Goal: Navigation & Orientation: Find specific page/section

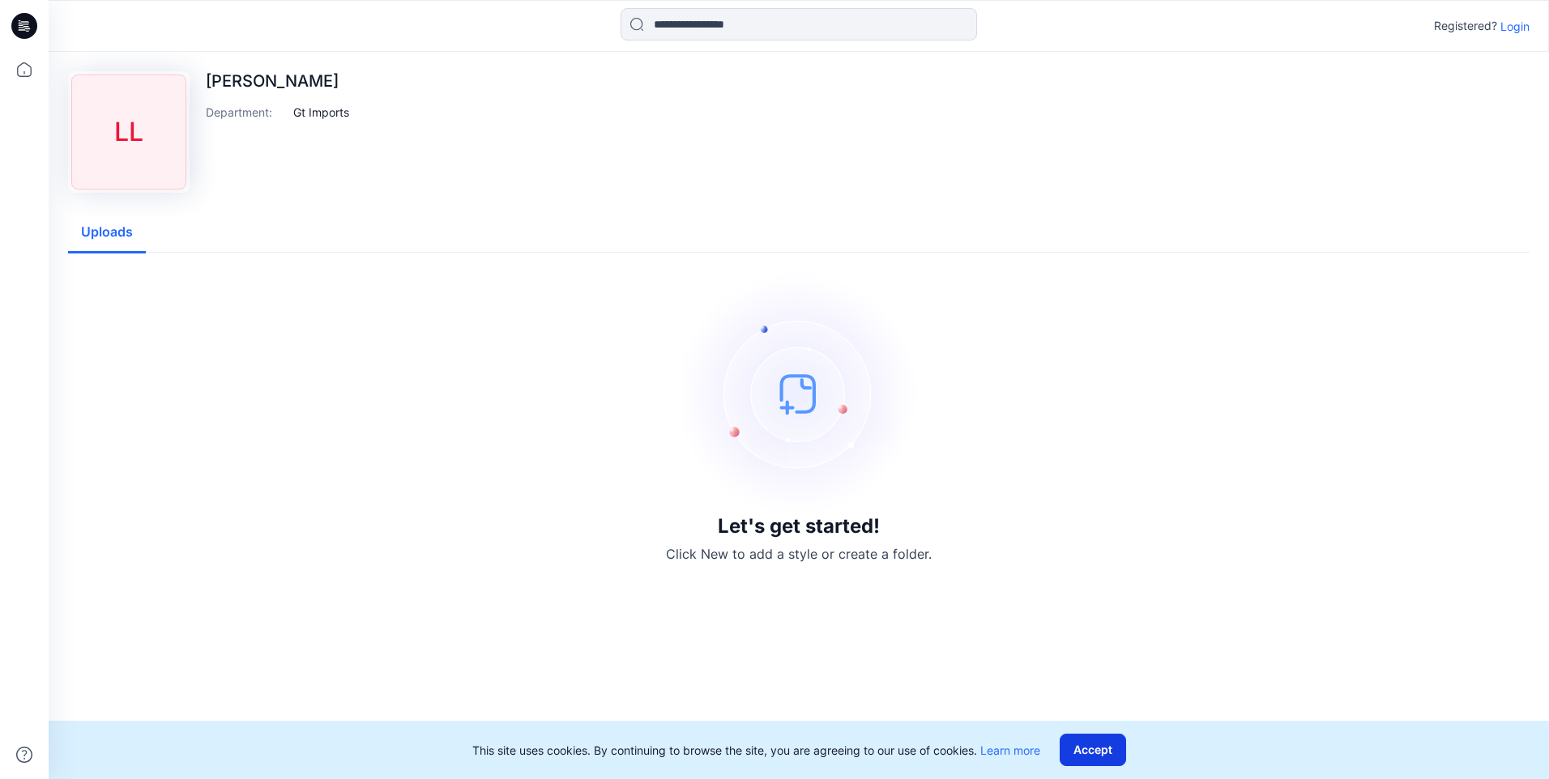
click at [1085, 750] on button "Accept" at bounding box center [1092, 750] width 66 height 32
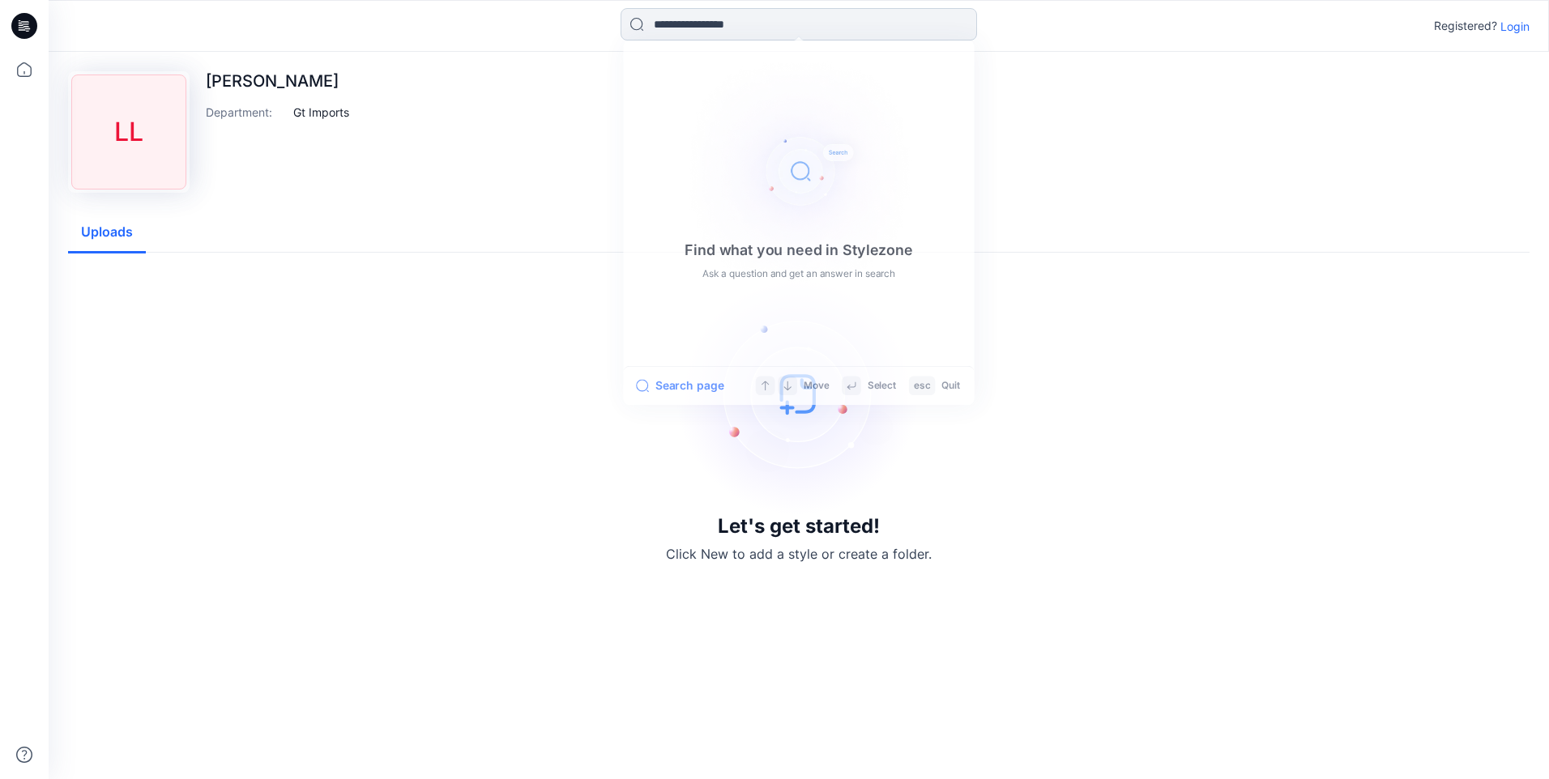
click at [665, 27] on input at bounding box center [798, 24] width 356 height 32
click at [331, 178] on div "[PERSON_NAME] Department : Gt Imports" at bounding box center [277, 131] width 143 height 121
click at [101, 226] on button "Uploads" at bounding box center [107, 232] width 78 height 41
click at [104, 229] on button "Uploads" at bounding box center [107, 232] width 78 height 41
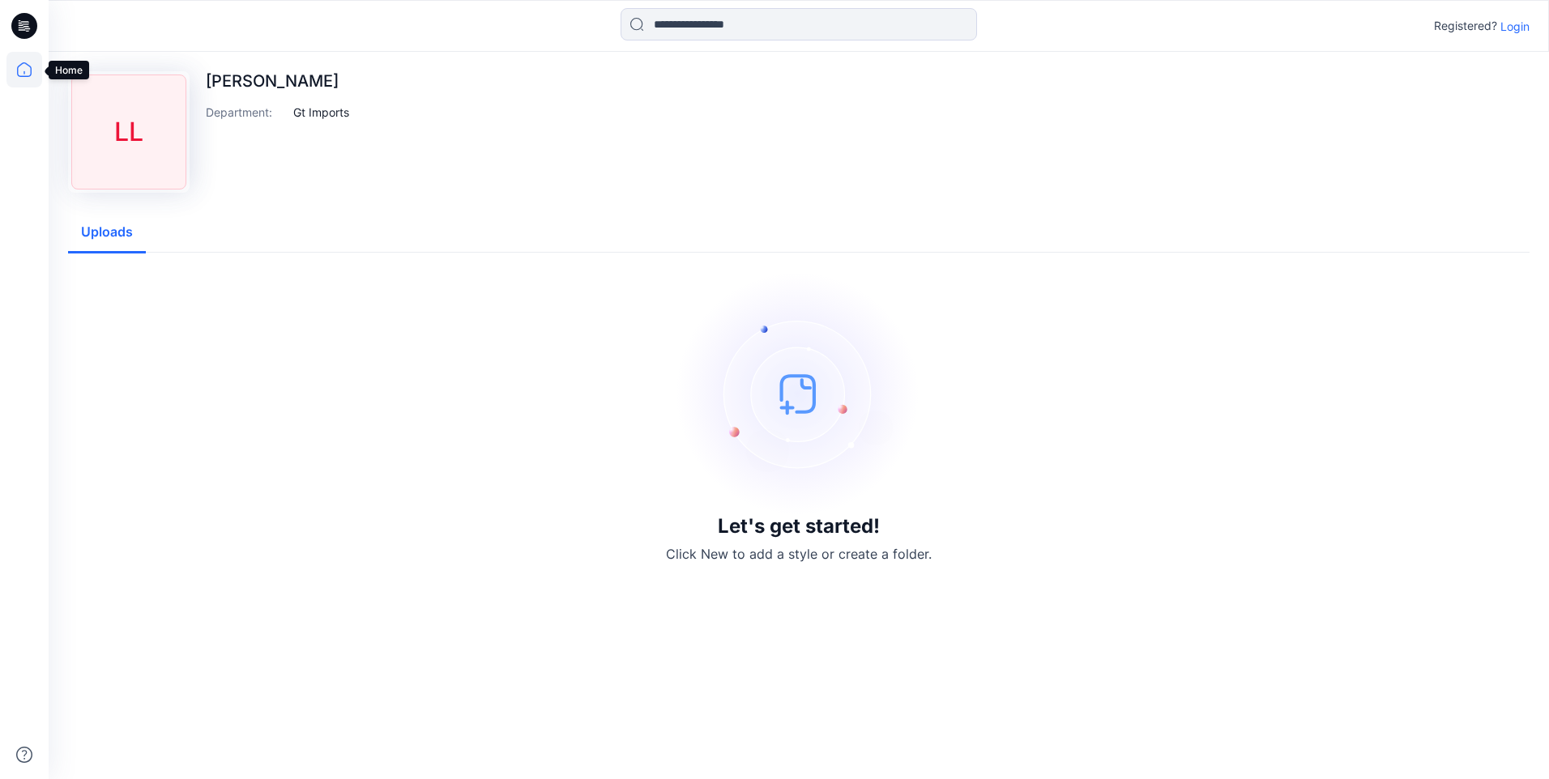
click at [23, 69] on icon at bounding box center [24, 70] width 36 height 36
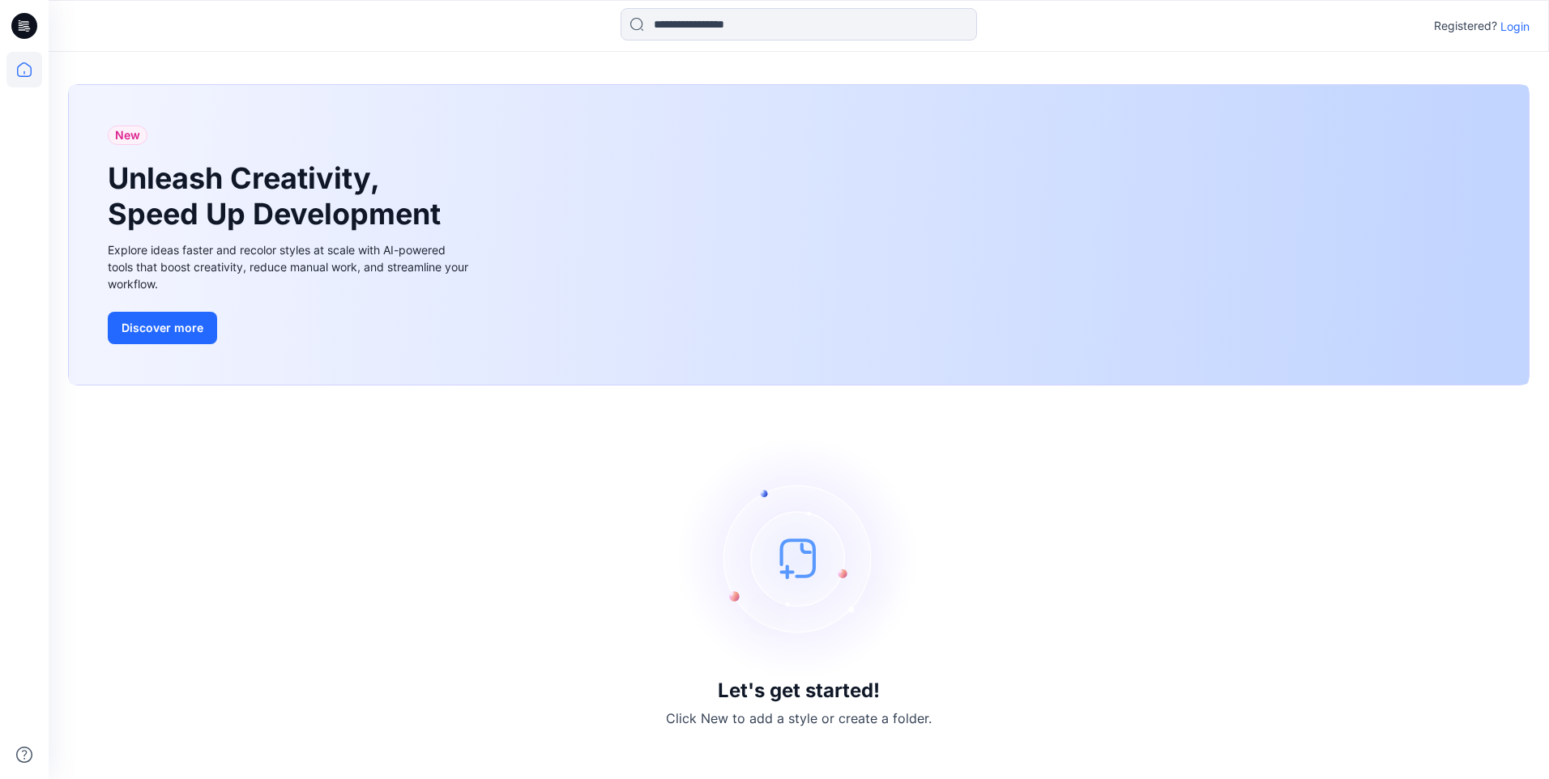
click at [23, 18] on icon at bounding box center [24, 26] width 26 height 26
